Goal: Check status: Check status

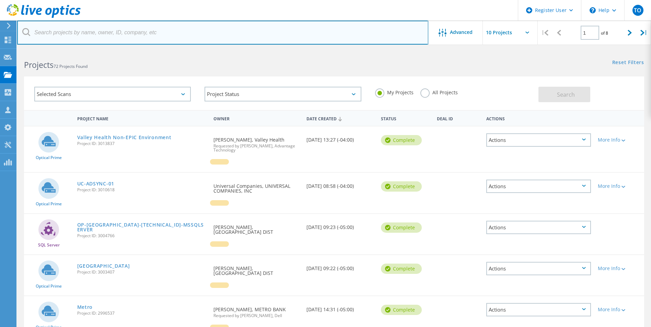
paste input "[EMAIL_ADDRESS][DOMAIN_NAME]"
type input "[EMAIL_ADDRESS][DOMAIN_NAME]"
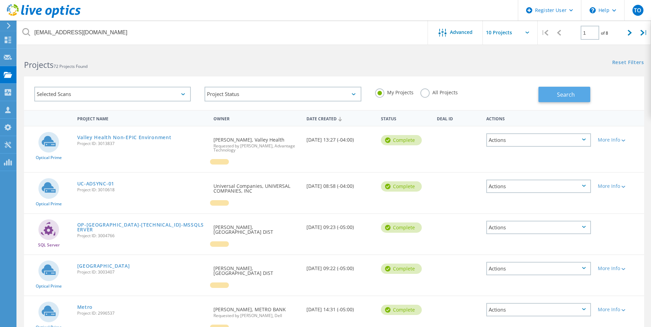
click at [564, 102] on button "Search" at bounding box center [565, 94] width 52 height 15
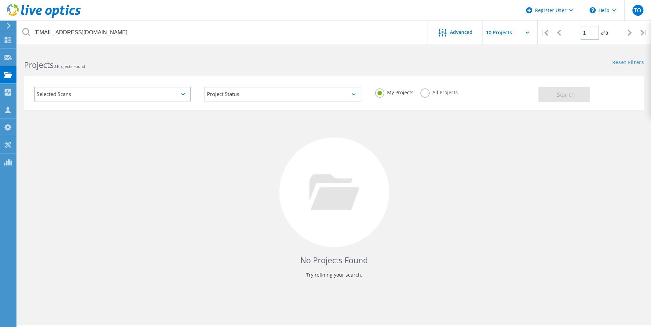
click at [424, 95] on label "All Projects" at bounding box center [438, 92] width 37 height 7
click at [0, 0] on input "All Projects" at bounding box center [0, 0] width 0 height 0
click at [544, 99] on button "Search" at bounding box center [565, 94] width 52 height 15
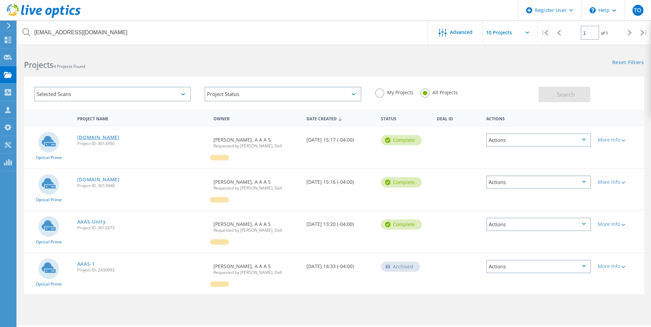
click at [94, 135] on link "[DOMAIN_NAME]" at bounding box center [98, 137] width 43 height 5
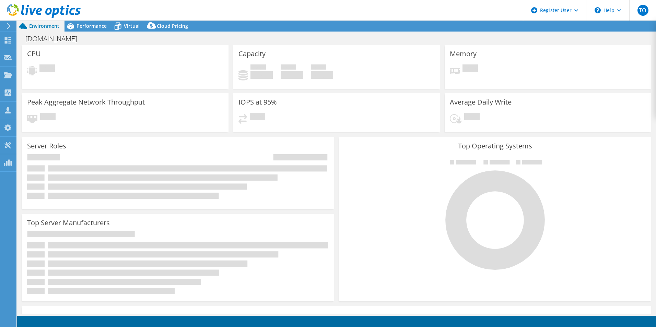
select select "USD"
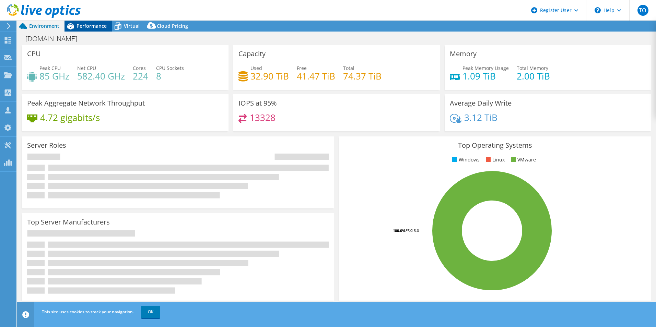
click at [101, 27] on span "Performance" at bounding box center [92, 26] width 30 height 7
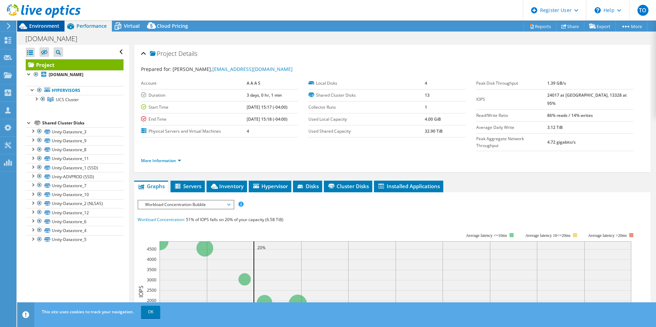
click at [49, 24] on span "Environment" at bounding box center [44, 26] width 30 height 7
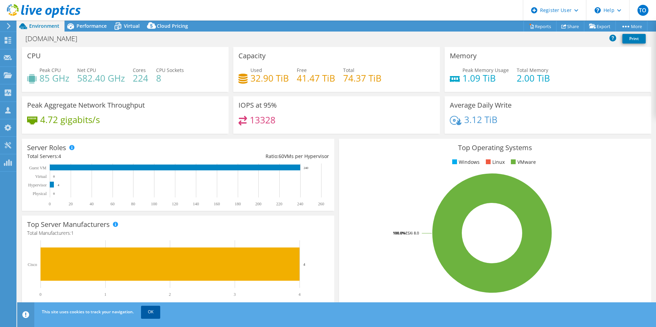
click at [147, 314] on link "OK" at bounding box center [150, 312] width 19 height 12
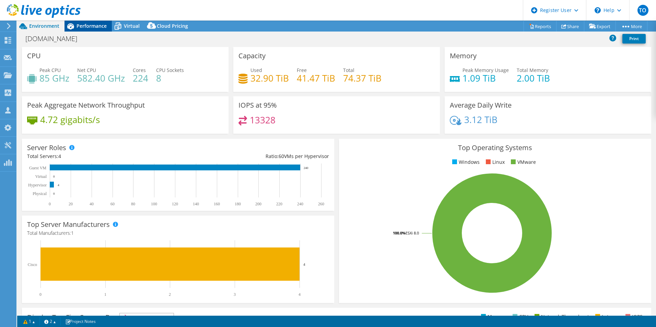
click at [79, 30] on div "Performance" at bounding box center [88, 26] width 47 height 11
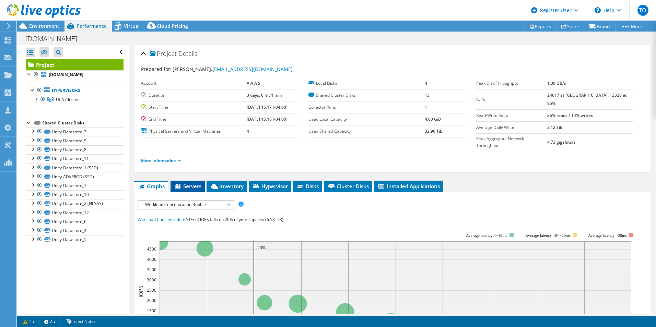
click at [189, 183] on span "Servers" at bounding box center [187, 186] width 27 height 7
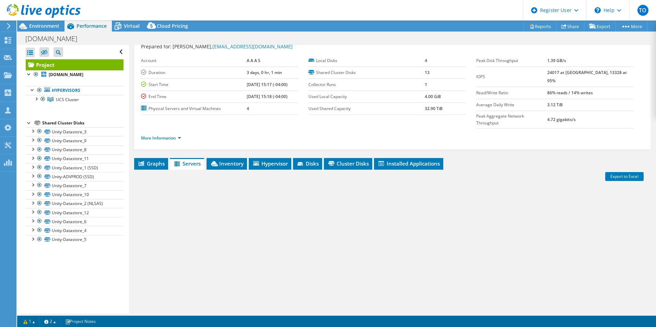
scroll to position [37, 0]
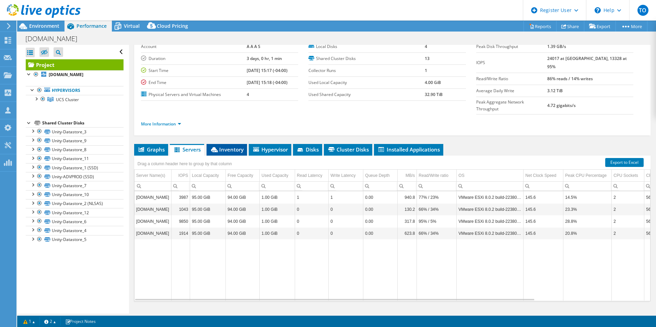
click at [229, 144] on li "Inventory" at bounding box center [227, 150] width 41 height 12
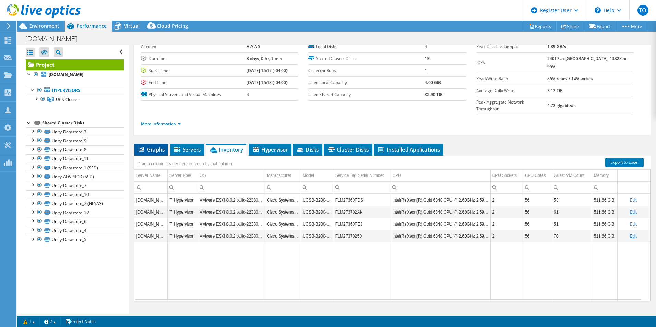
click at [152, 146] on span "Graphs" at bounding box center [151, 149] width 27 height 7
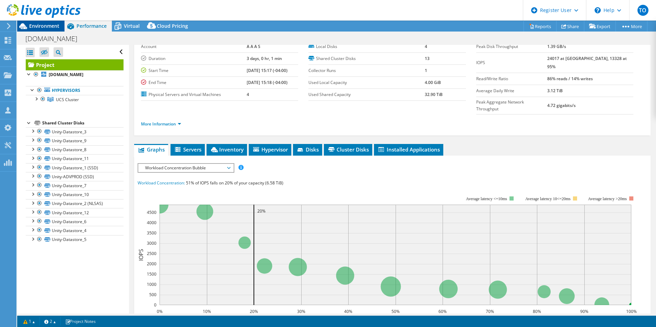
click at [43, 23] on span "Environment" at bounding box center [44, 26] width 30 height 7
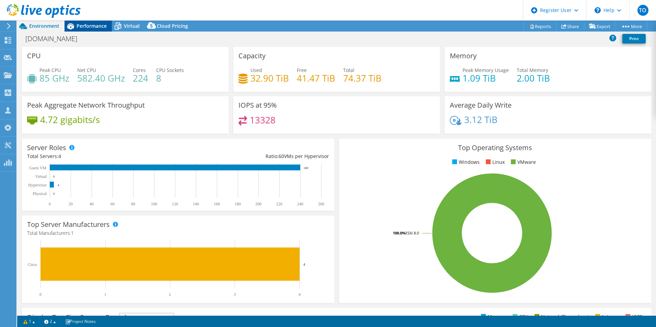
click at [91, 21] on div "Performance" at bounding box center [88, 26] width 47 height 11
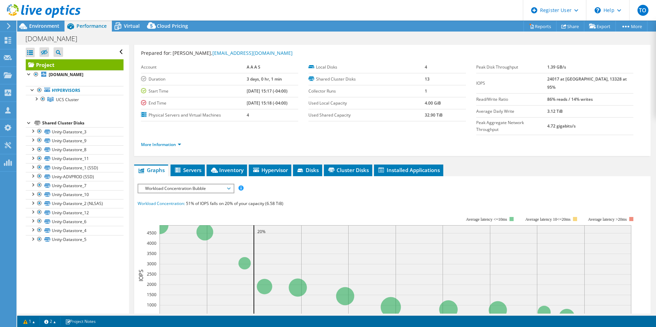
scroll to position [0, 0]
